Goal: Task Accomplishment & Management: Complete application form

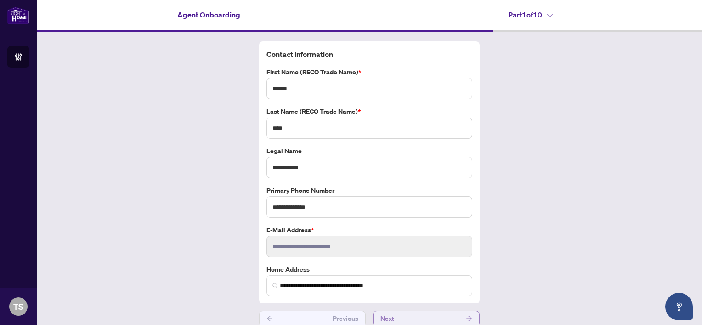
click at [437, 318] on button "Next" at bounding box center [426, 319] width 107 height 16
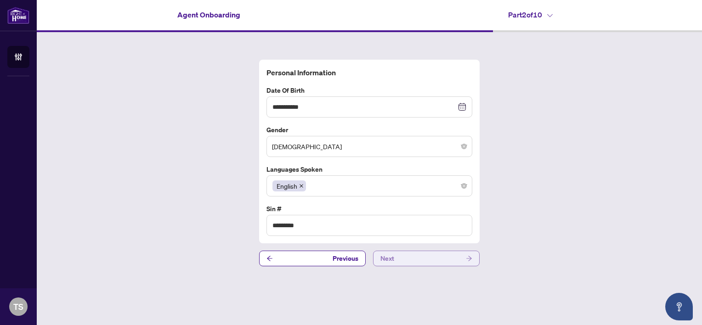
click at [437, 318] on main "**********" at bounding box center [369, 162] width 665 height 325
click at [433, 258] on button "Next" at bounding box center [426, 259] width 107 height 16
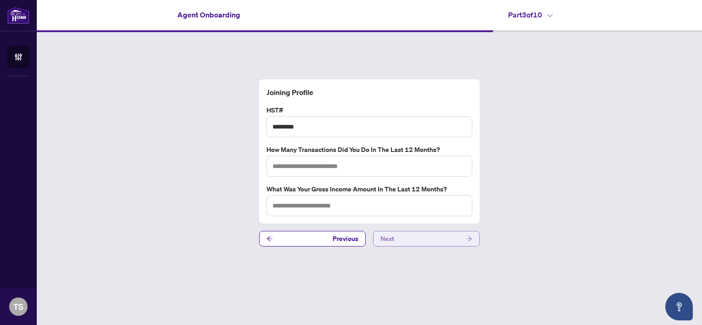
click at [432, 239] on button "Next" at bounding box center [426, 239] width 107 height 16
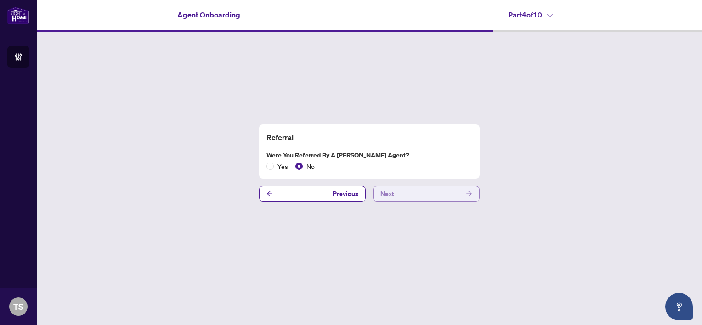
click at [429, 197] on button "Next" at bounding box center [426, 194] width 107 height 16
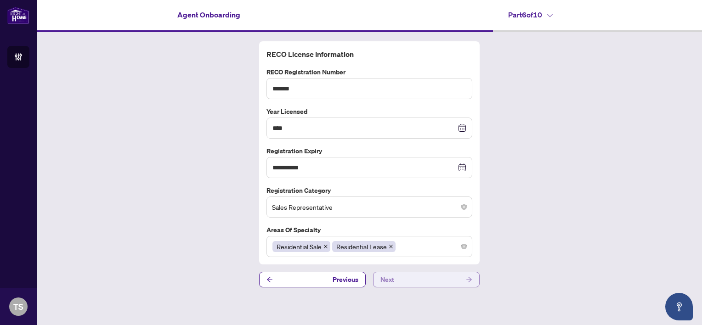
click at [424, 282] on button "Next" at bounding box center [426, 280] width 107 height 16
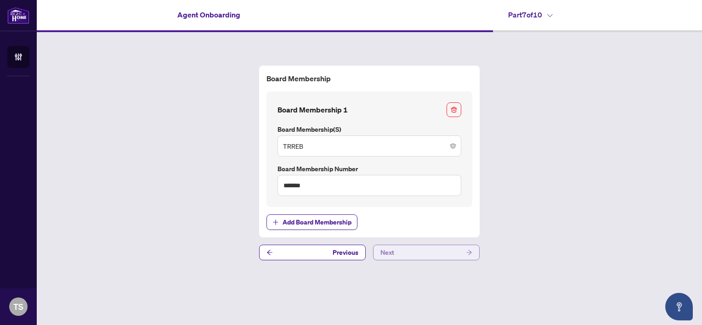
click at [420, 257] on button "Next" at bounding box center [426, 253] width 107 height 16
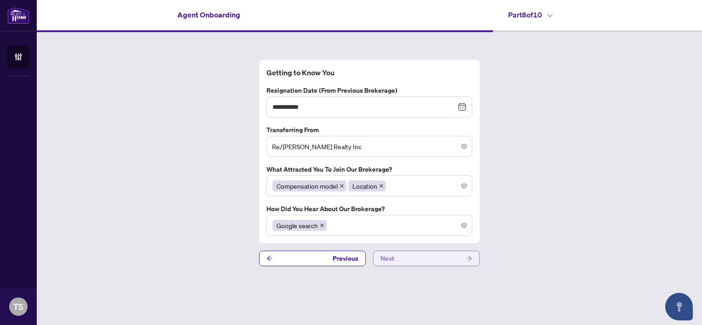
click at [420, 257] on button "Next" at bounding box center [426, 259] width 107 height 16
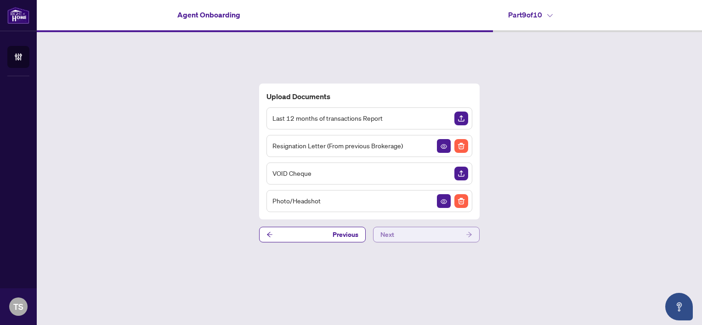
click at [426, 234] on button "Next" at bounding box center [426, 235] width 107 height 16
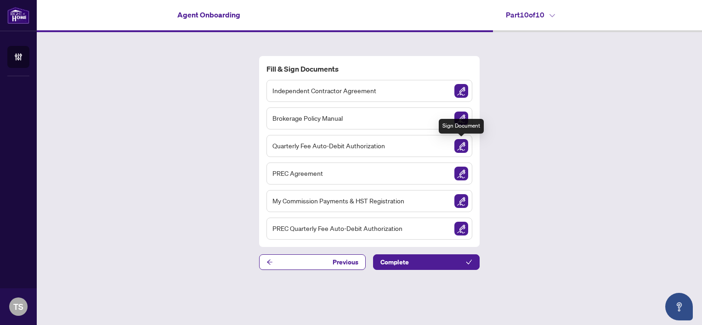
click at [461, 147] on img "Sign Document" at bounding box center [462, 146] width 14 height 14
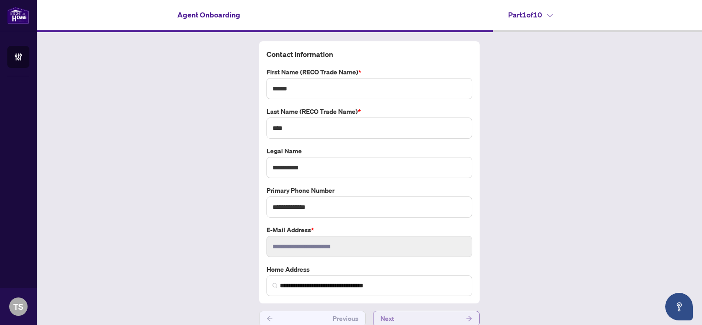
click at [434, 316] on button "Next" at bounding box center [426, 319] width 107 height 16
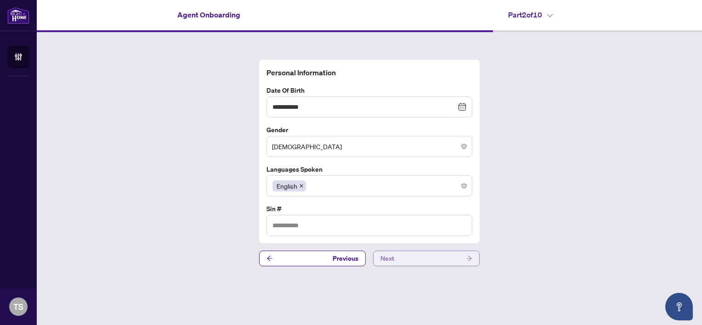
type input "*********"
click at [434, 260] on button "Next" at bounding box center [426, 259] width 107 height 16
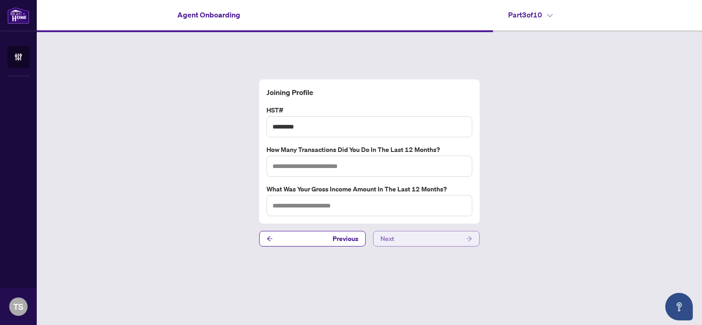
click at [432, 240] on button "Next" at bounding box center [426, 239] width 107 height 16
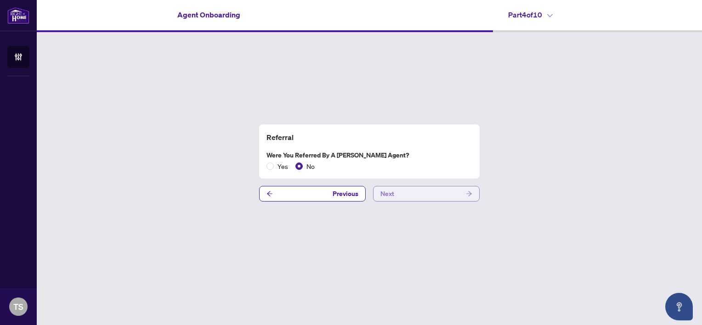
click at [425, 191] on button "Next" at bounding box center [426, 194] width 107 height 16
click at [426, 190] on button "Next" at bounding box center [426, 194] width 107 height 16
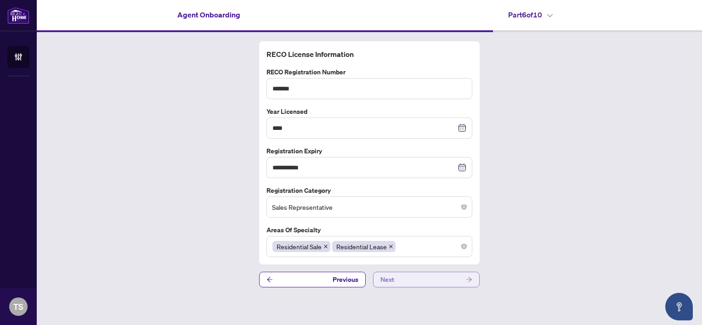
click at [410, 281] on button "Next" at bounding box center [426, 280] width 107 height 16
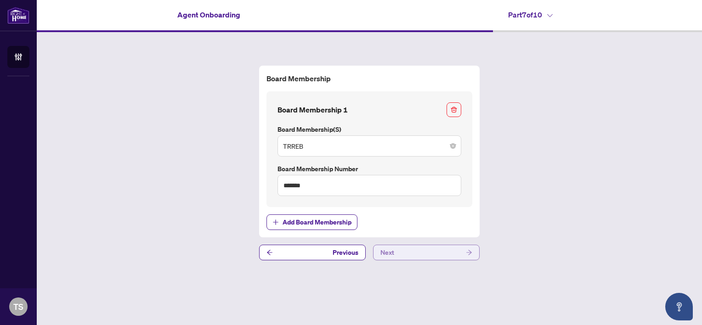
click at [418, 250] on button "Next" at bounding box center [426, 253] width 107 height 16
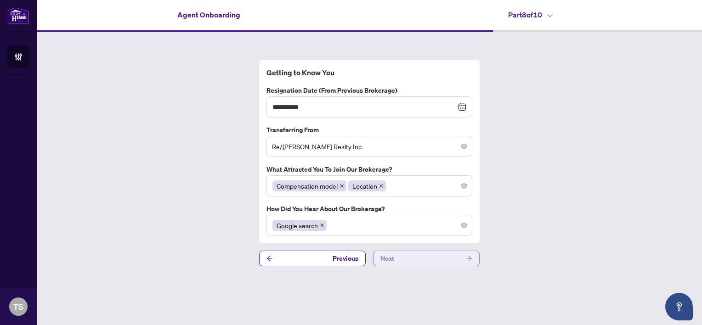
click at [406, 263] on button "Next" at bounding box center [426, 259] width 107 height 16
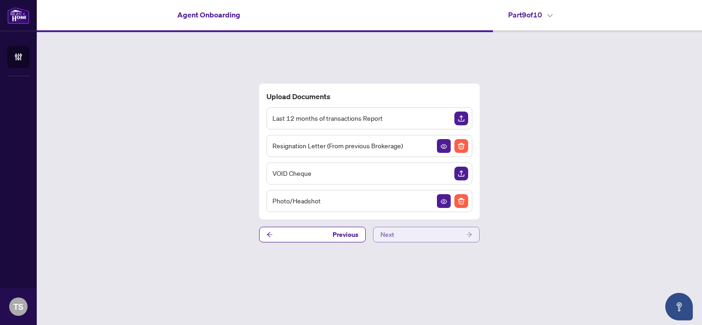
click at [417, 236] on button "Next" at bounding box center [426, 235] width 107 height 16
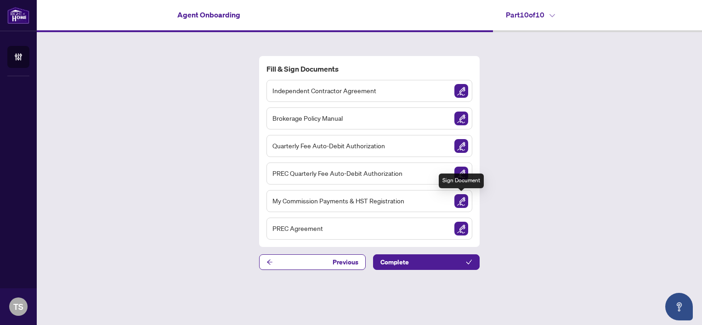
click at [462, 202] on img "Sign Document" at bounding box center [462, 201] width 14 height 14
